Goal: Find specific page/section: Find specific page/section

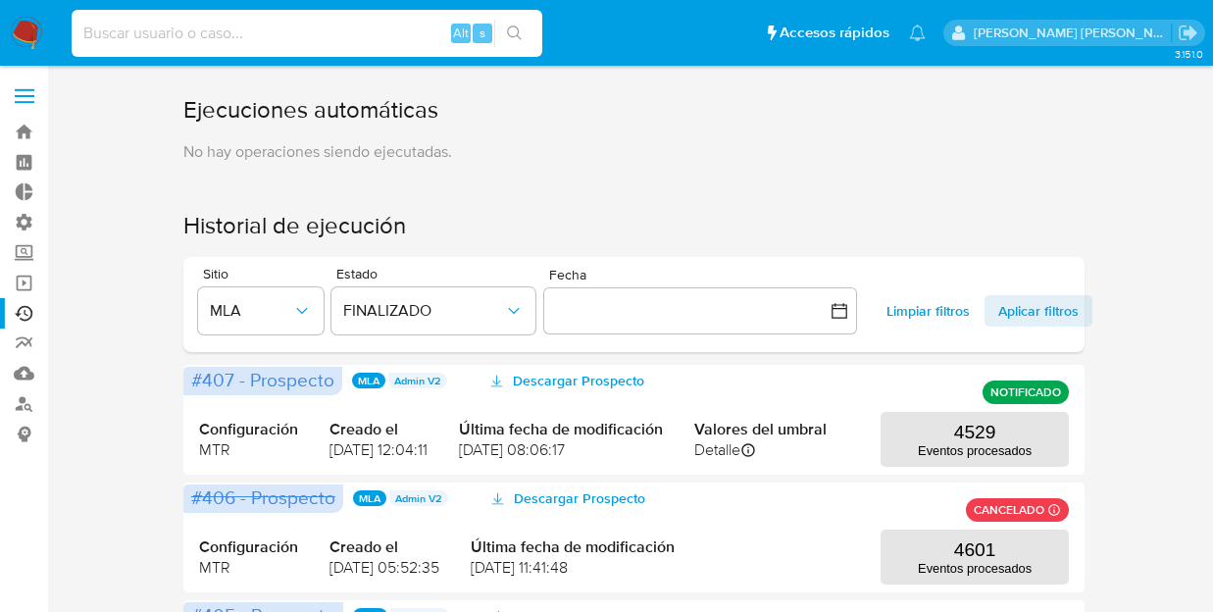
scroll to position [115, 0]
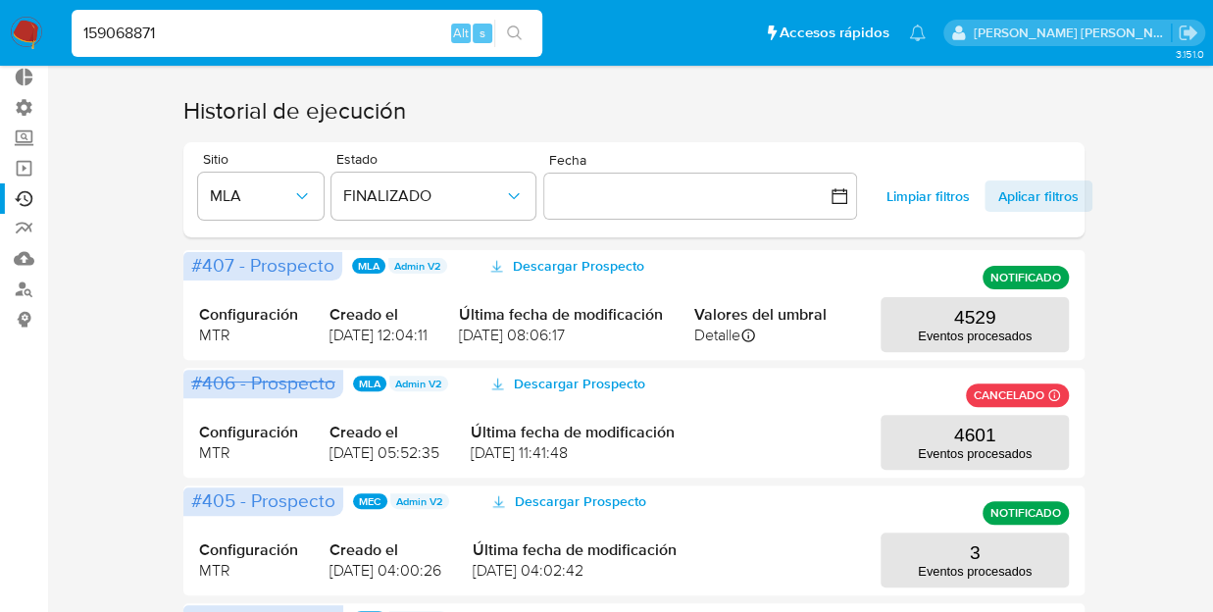
type input "159068871"
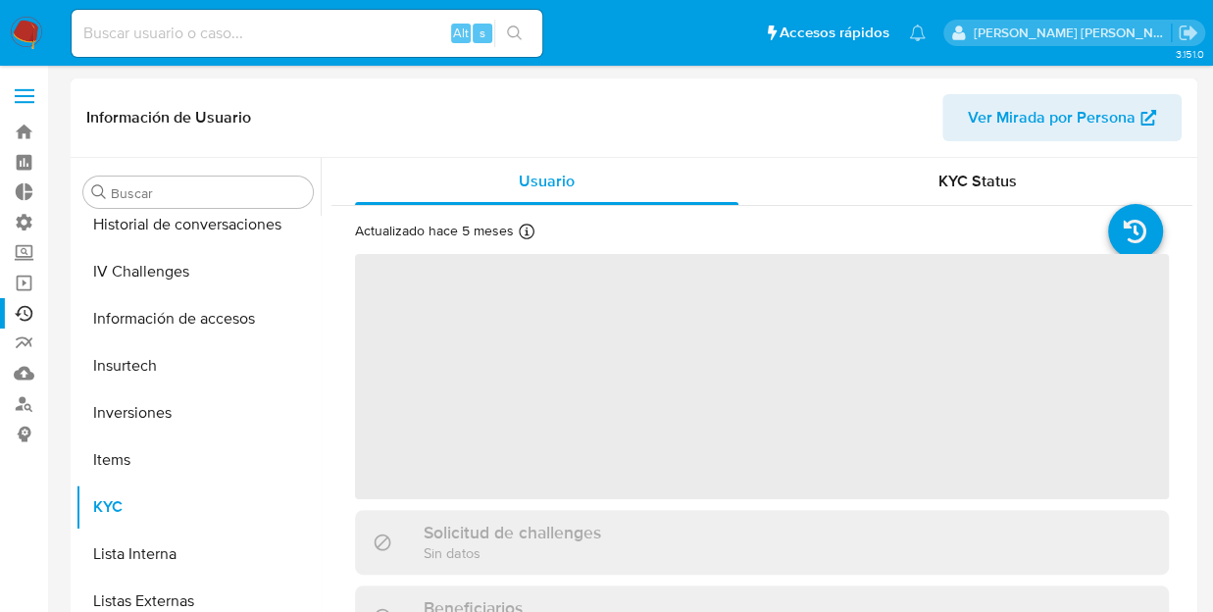
scroll to position [875, 0]
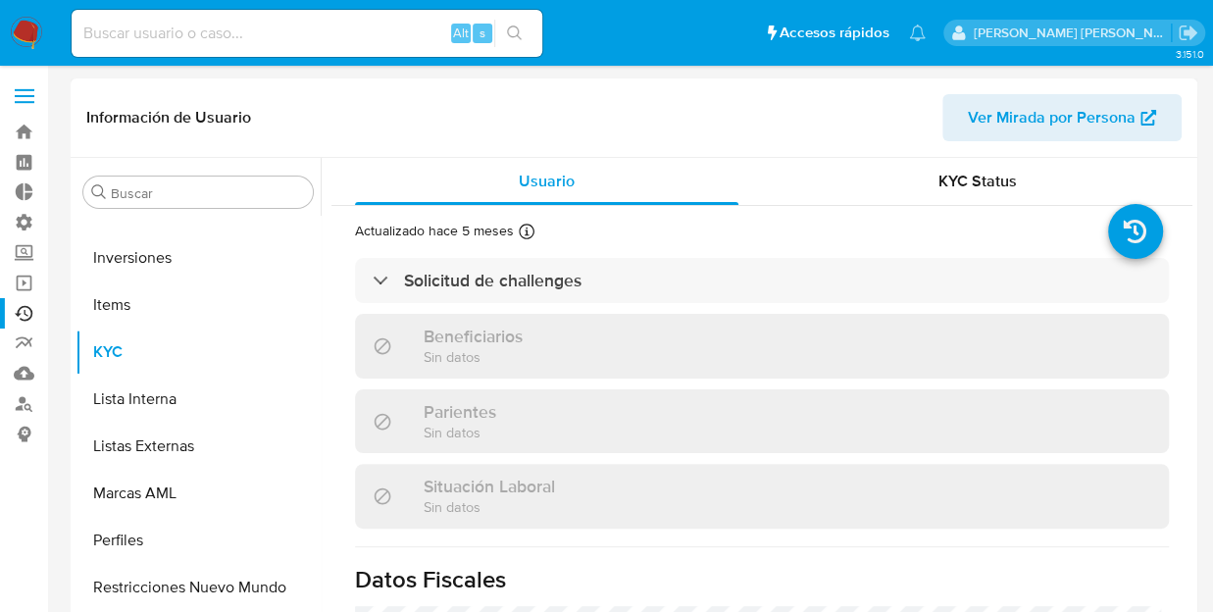
select select "10"
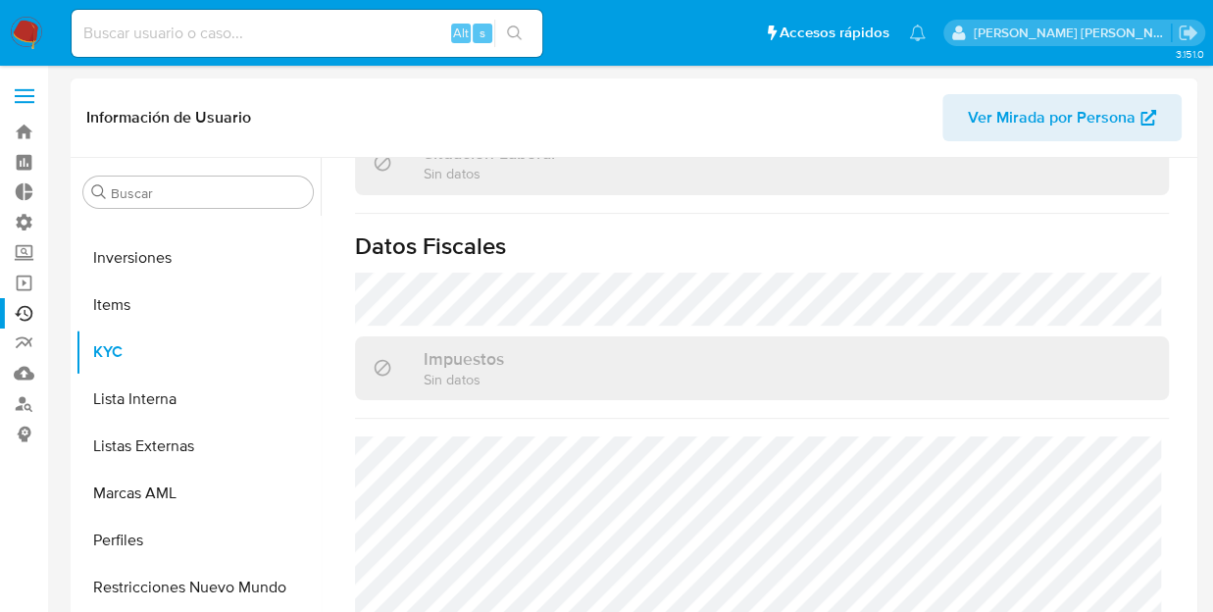
scroll to position [1105, 0]
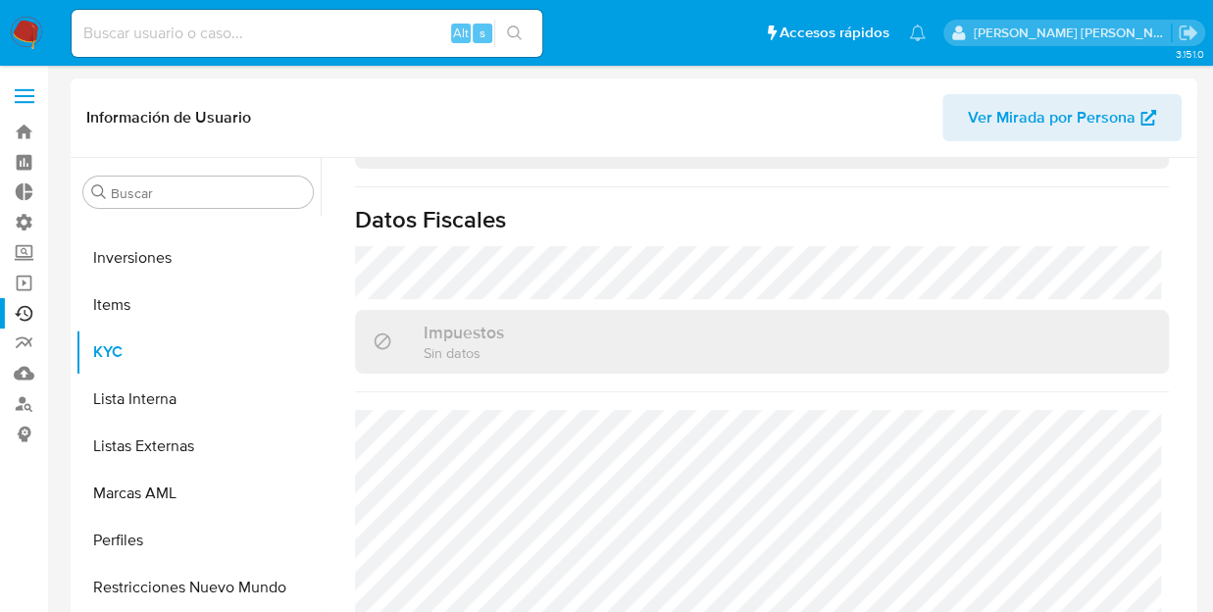
drag, startPoint x: 1196, startPoint y: 386, endPoint x: 1178, endPoint y: 383, distance: 17.9
click at [311, 32] on input at bounding box center [307, 33] width 471 height 25
paste input "447646304"
type input "447646304"
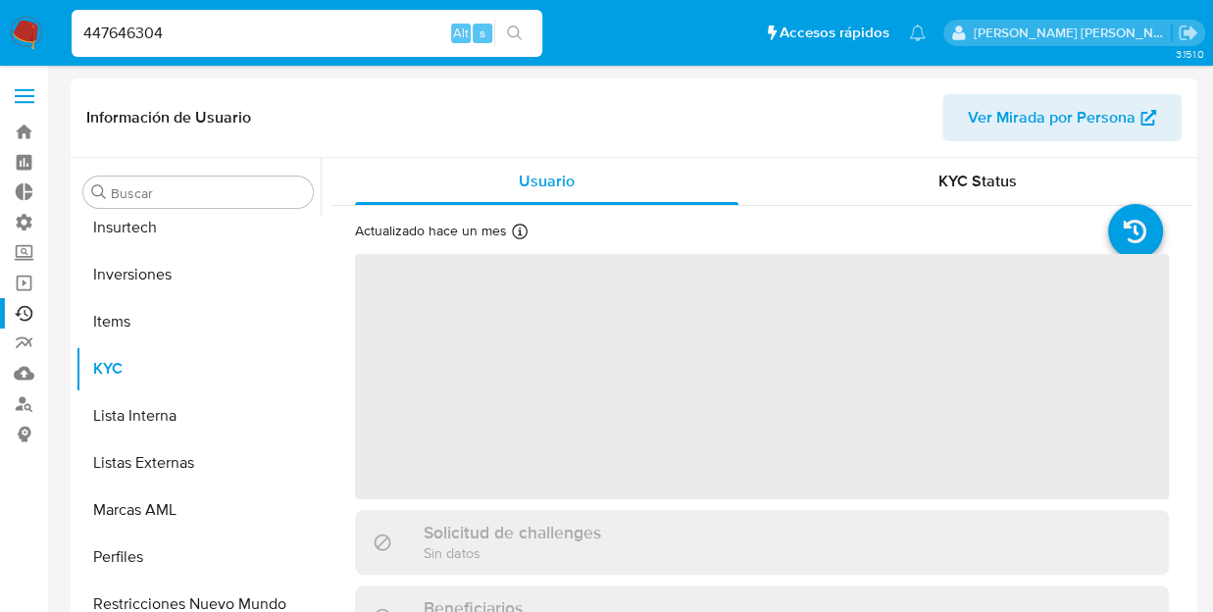
scroll to position [875, 0]
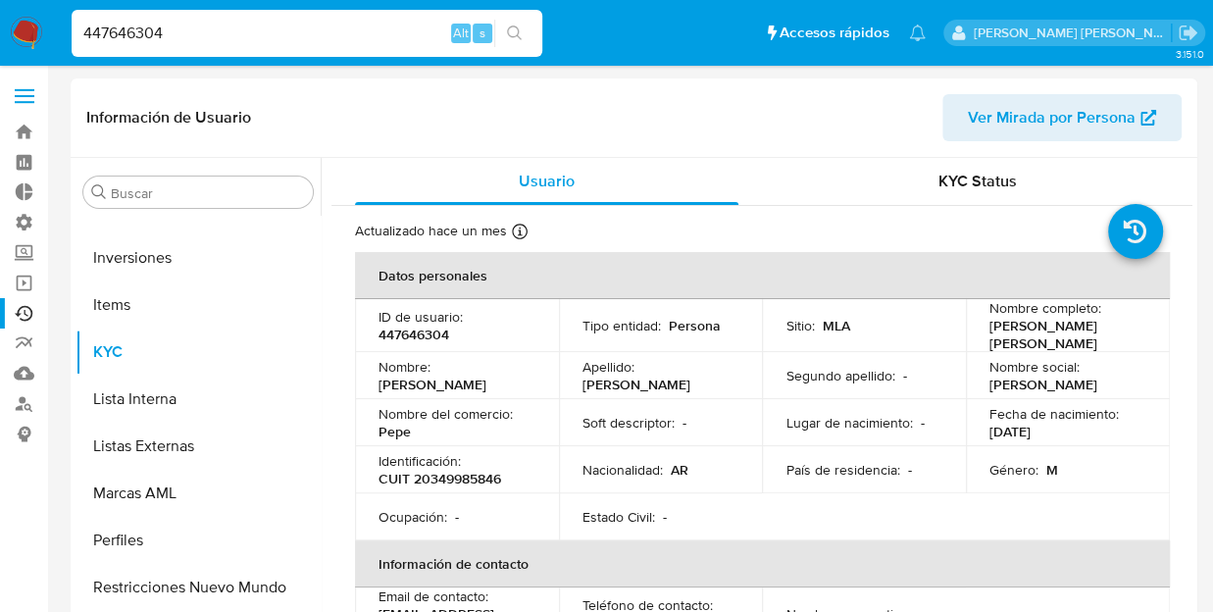
select select "10"
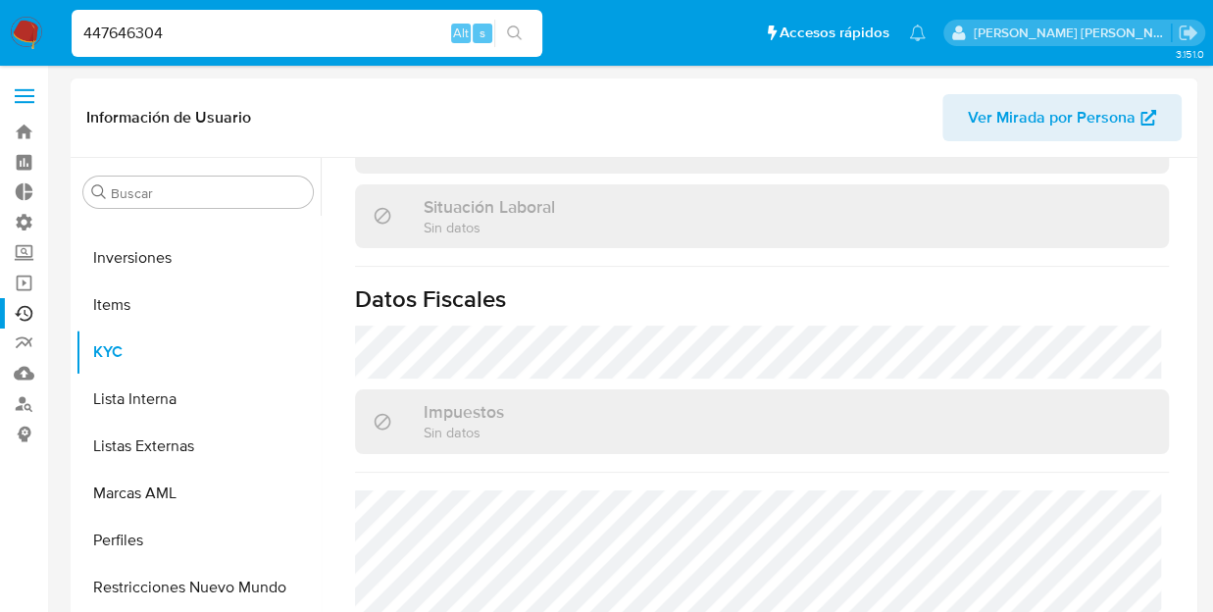
scroll to position [1123, 0]
